Goal: Information Seeking & Learning: Learn about a topic

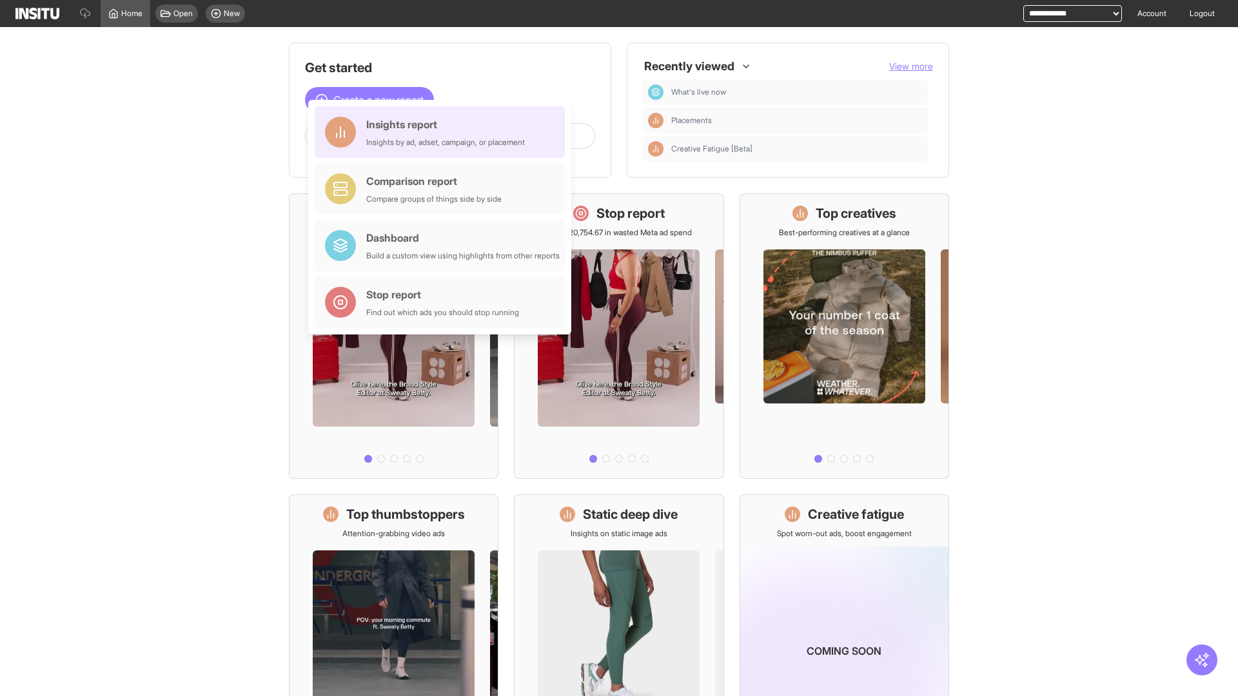
click at [443, 132] on div "Insights report Insights by ad, adset, campaign, or placement" at bounding box center [445, 132] width 159 height 31
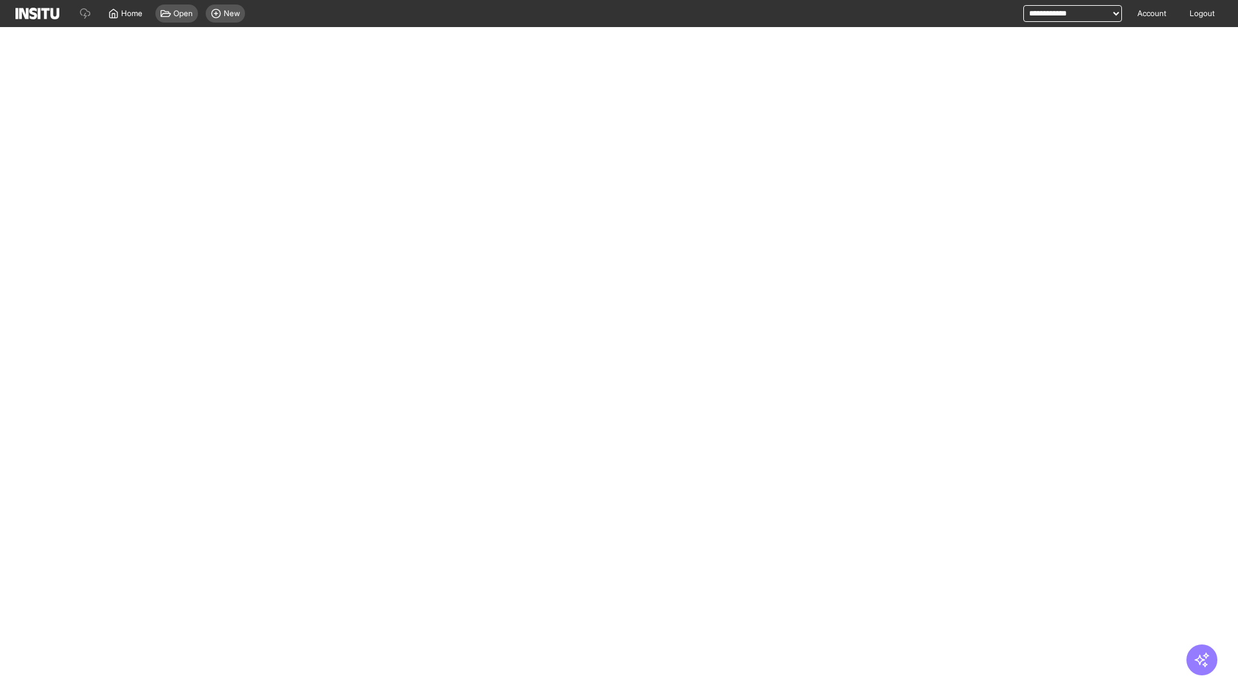
select select "**"
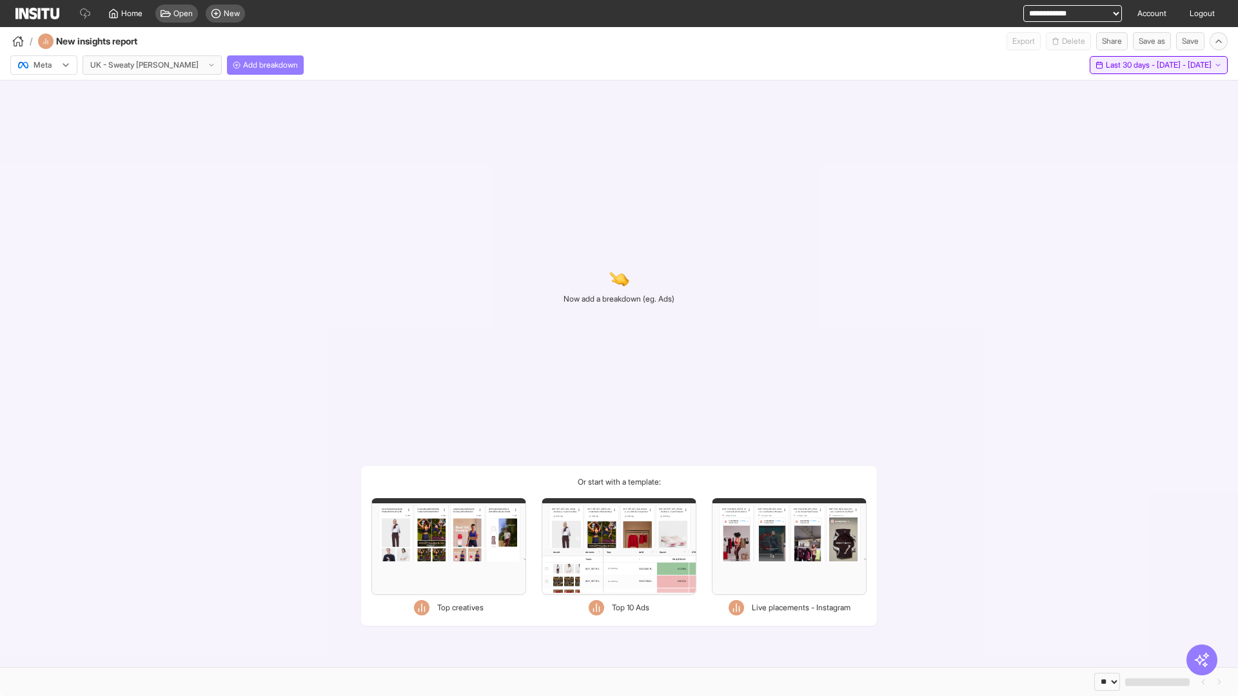
click at [1129, 65] on span "Last 30 days - [DATE] - [DATE]" at bounding box center [1158, 65] width 106 height 10
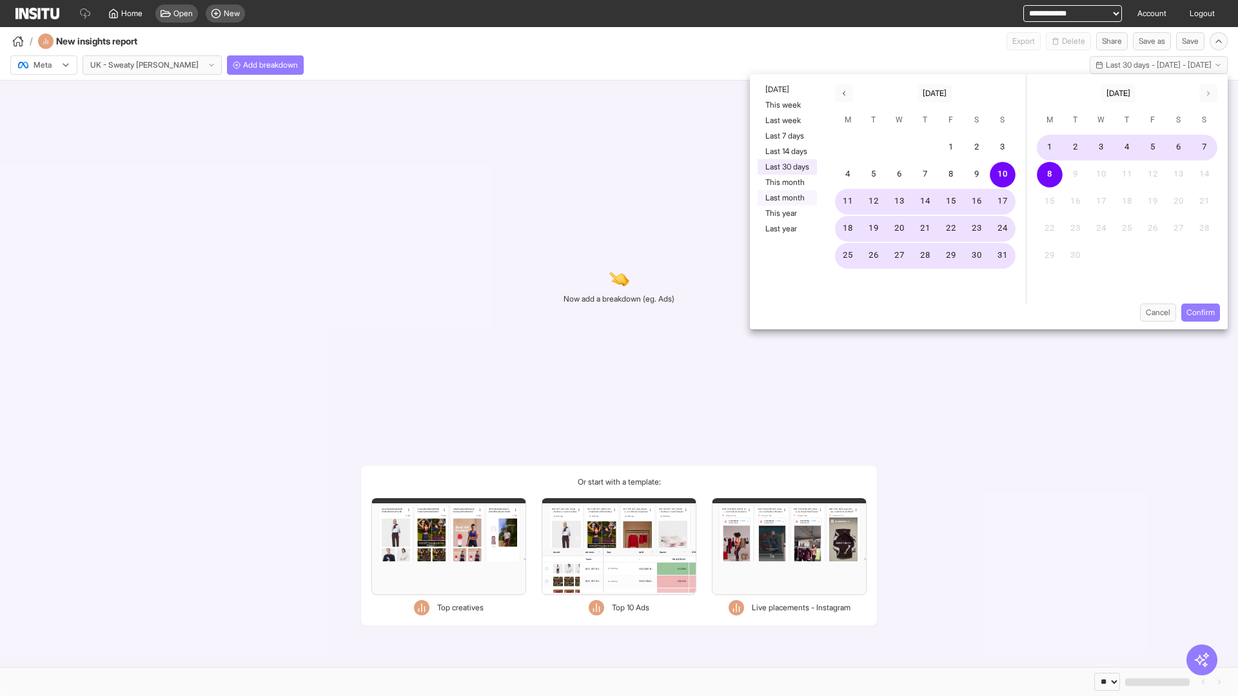
click at [786, 198] on button "Last month" at bounding box center [786, 197] width 59 height 15
